Goal: Information Seeking & Learning: Check status

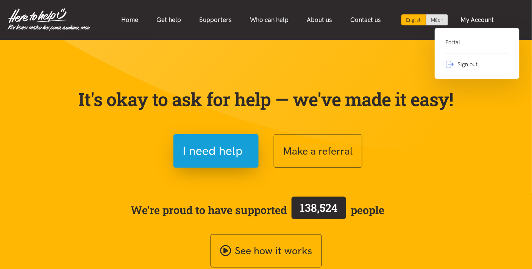
click at [448, 40] on link "Portal" at bounding box center [477, 46] width 64 height 16
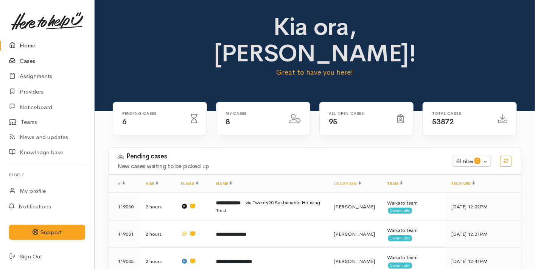
click at [24, 62] on link "Cases" at bounding box center [47, 61] width 94 height 16
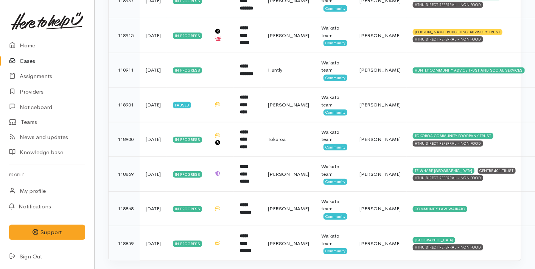
scroll to position [193, 0]
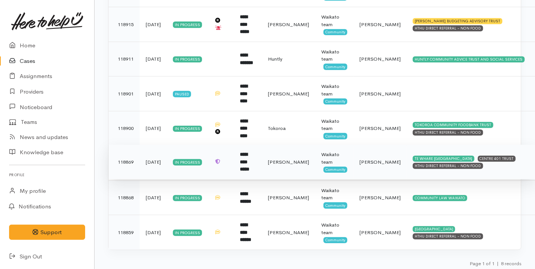
click at [163, 156] on td "3 days ago" at bounding box center [153, 162] width 27 height 35
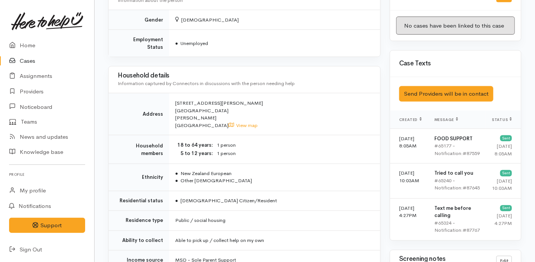
scroll to position [218, 0]
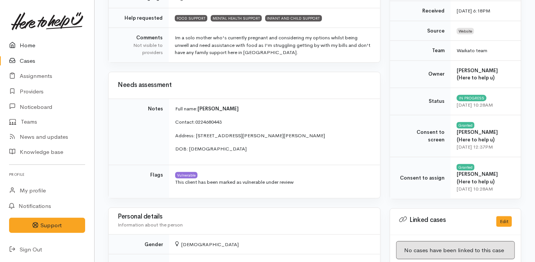
click at [33, 44] on link "Home" at bounding box center [47, 46] width 94 height 16
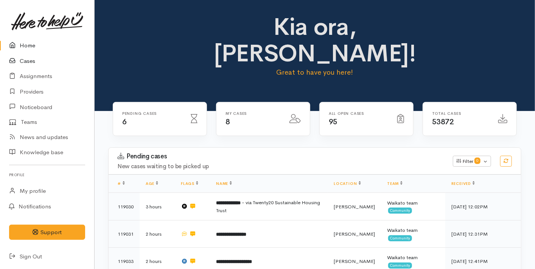
click at [34, 58] on link "Cases" at bounding box center [47, 61] width 94 height 16
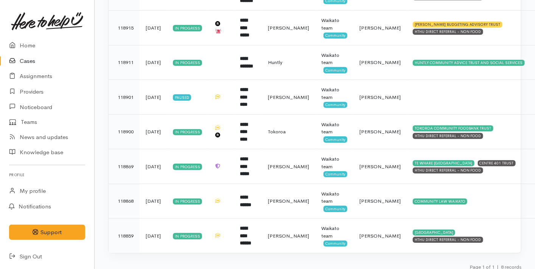
scroll to position [193, 0]
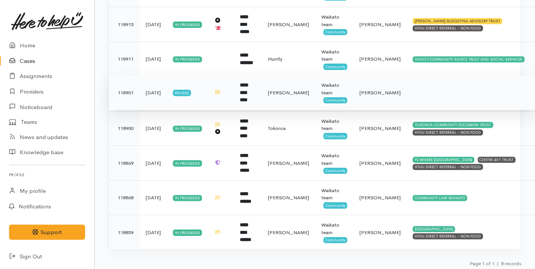
click at [143, 89] on td "[DATE]" at bounding box center [153, 92] width 27 height 35
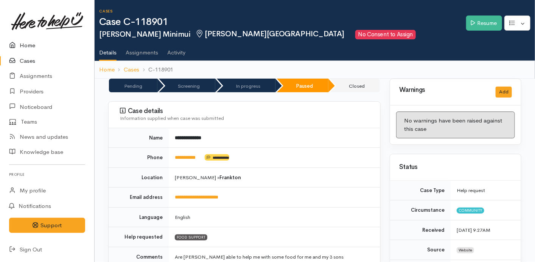
click at [32, 45] on link "Home" at bounding box center [47, 46] width 94 height 16
